Goal: Information Seeking & Learning: Learn about a topic

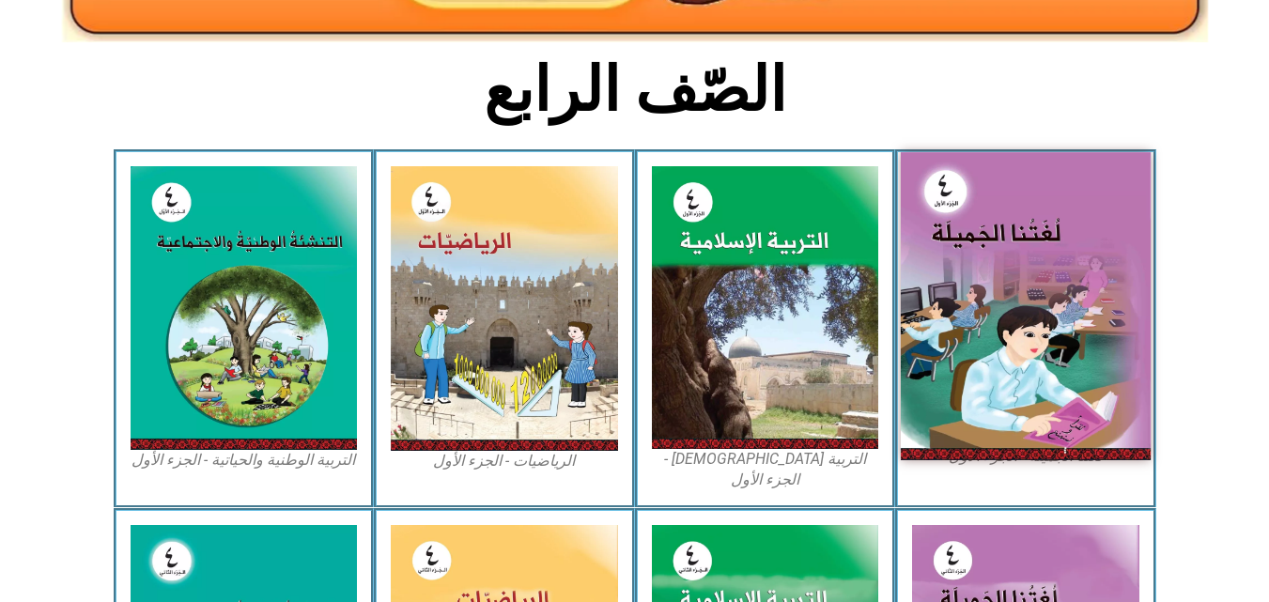
scroll to position [431, 0]
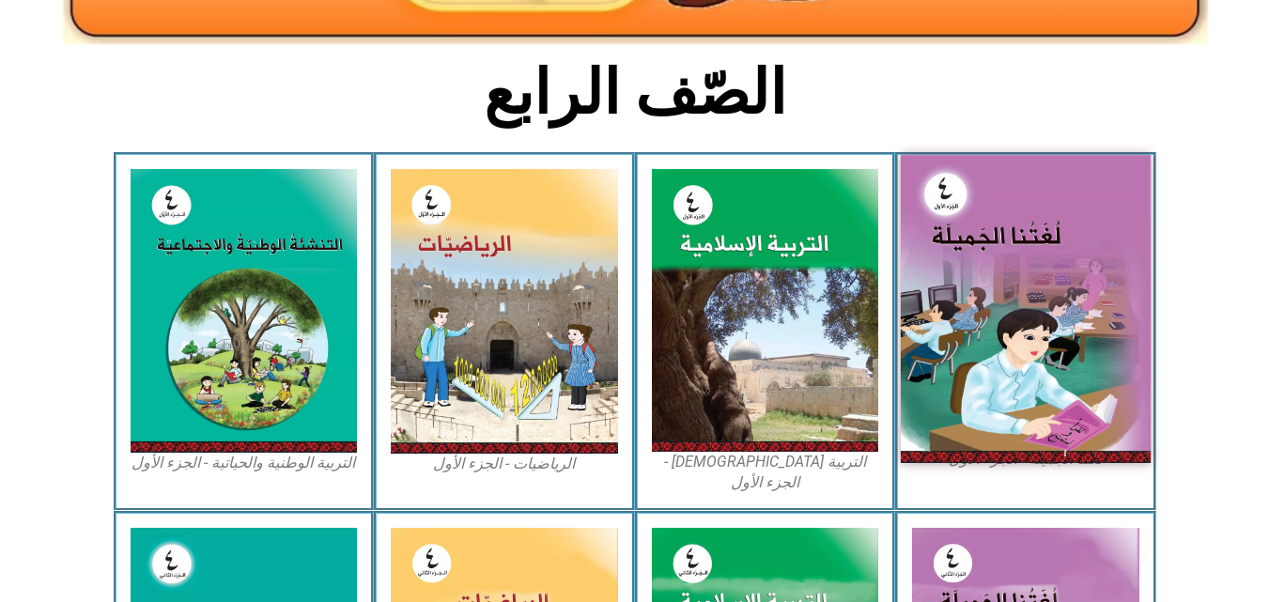
click at [1019, 255] on img at bounding box center [1026, 308] width 250 height 307
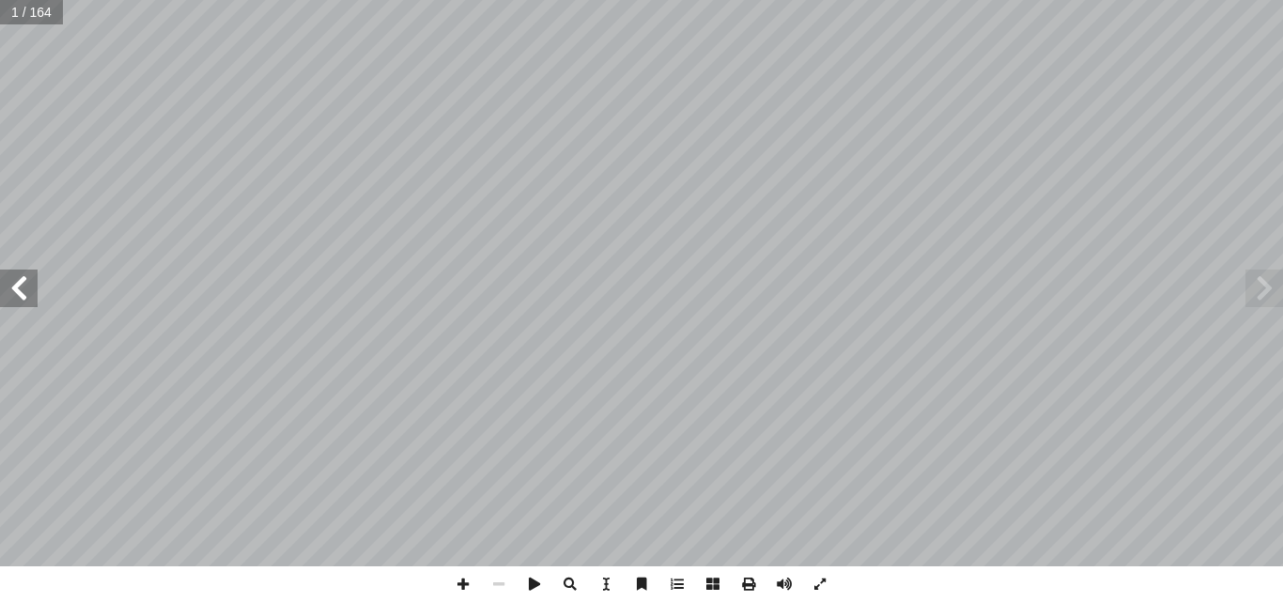
click at [31, 294] on span at bounding box center [19, 289] width 38 height 38
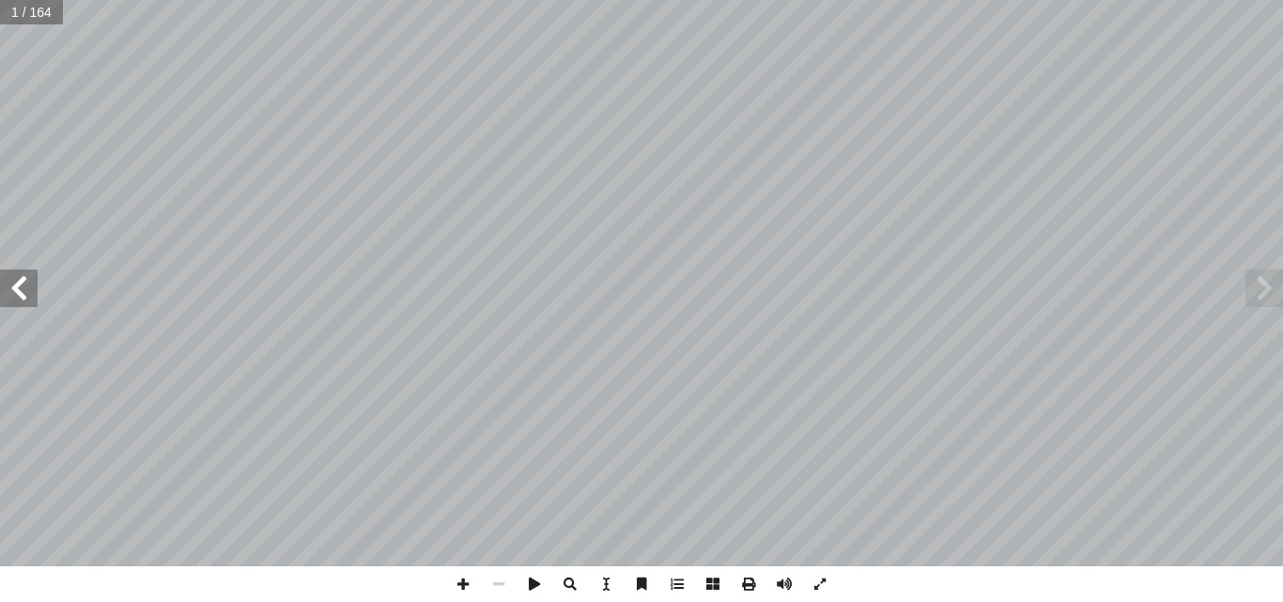
click at [31, 294] on span at bounding box center [19, 289] width 38 height 38
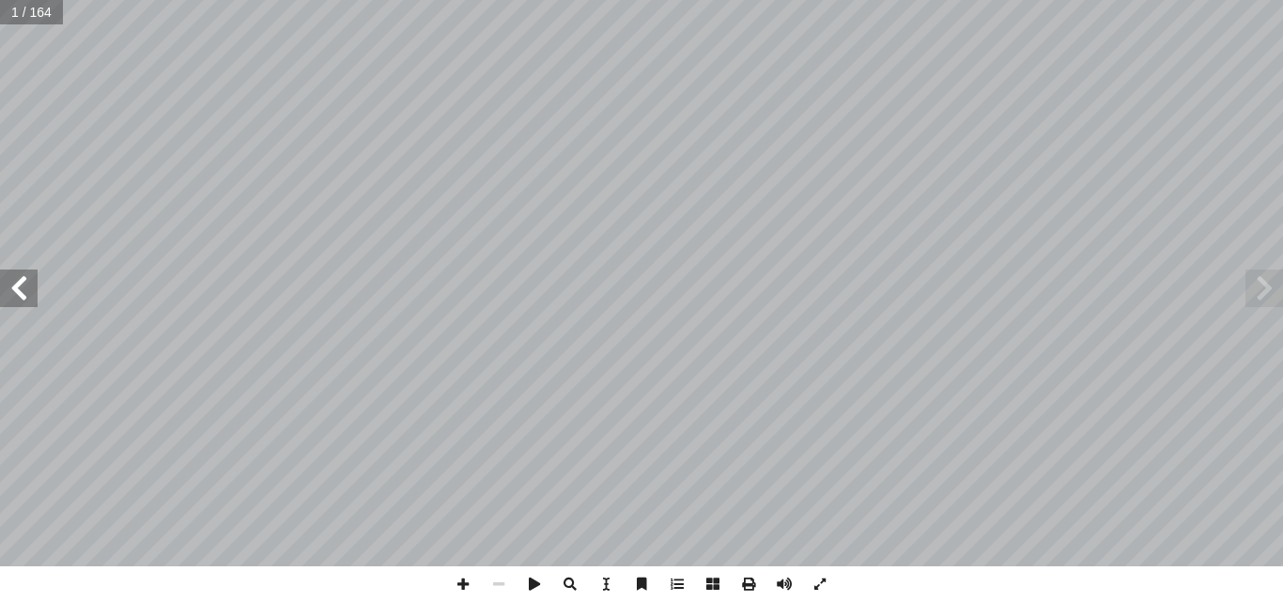
click at [31, 294] on span at bounding box center [19, 289] width 38 height 38
click at [3, 305] on span at bounding box center [19, 289] width 38 height 38
click at [15, 291] on span at bounding box center [19, 289] width 38 height 38
click at [16, 292] on span at bounding box center [19, 289] width 38 height 38
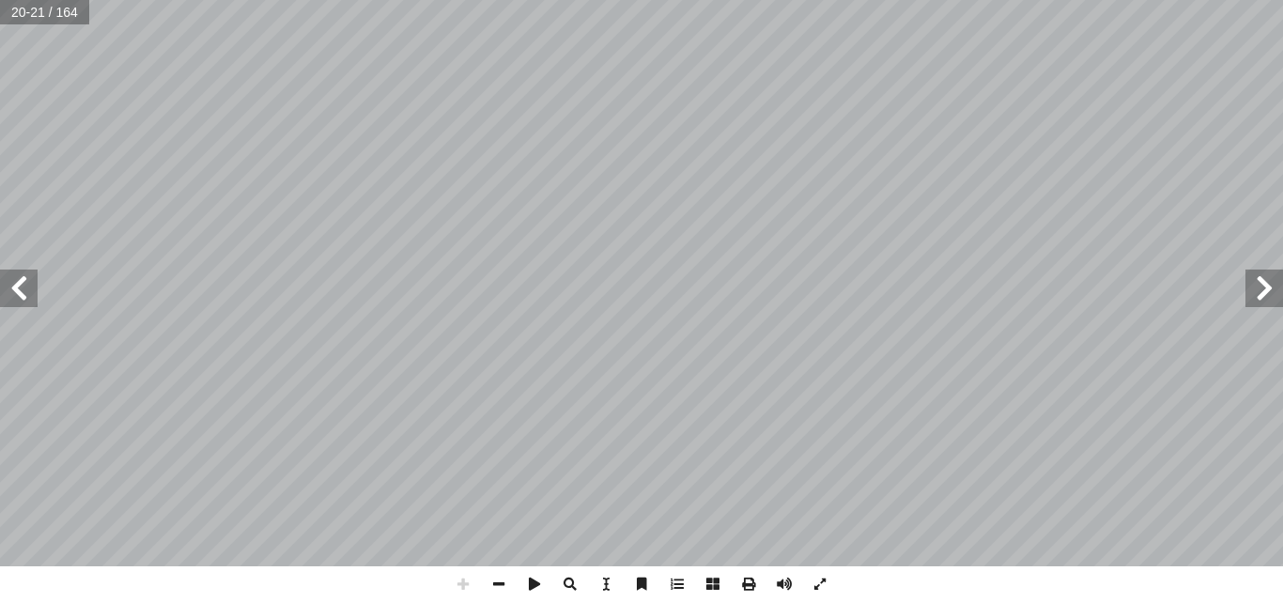
click at [16, 292] on span at bounding box center [19, 289] width 38 height 38
click at [1259, 297] on span at bounding box center [1264, 289] width 38 height 38
